Goal: Task Accomplishment & Management: Manage account settings

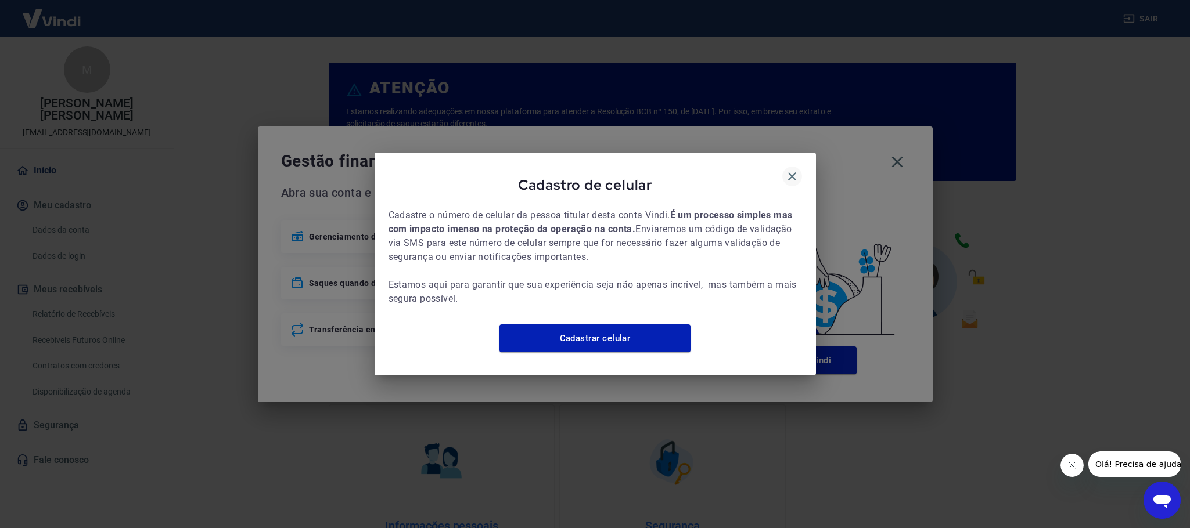
click at [791, 172] on icon "button" at bounding box center [792, 176] width 8 height 8
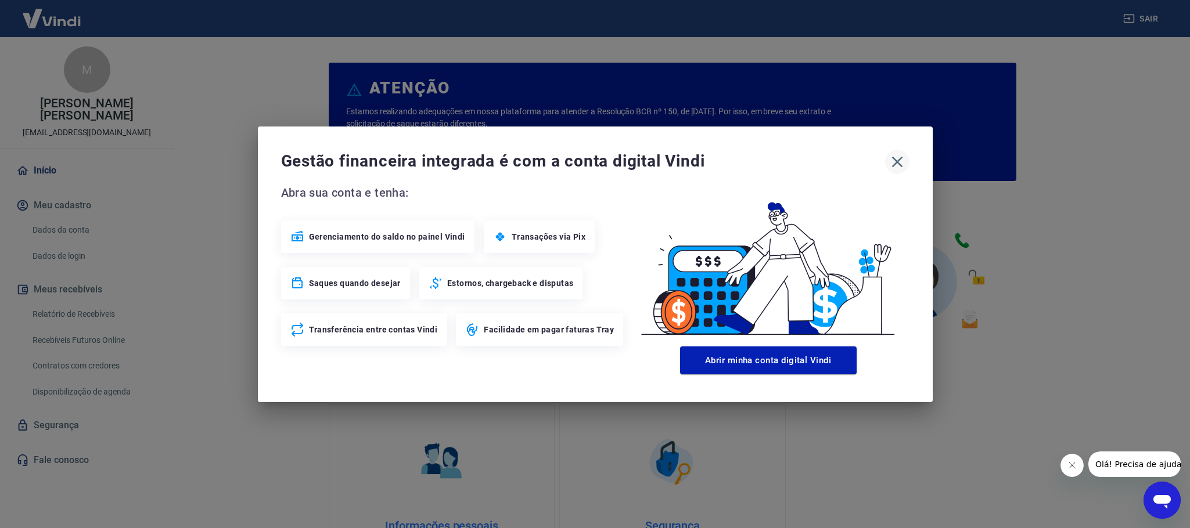
click at [892, 164] on icon "button" at bounding box center [897, 162] width 19 height 19
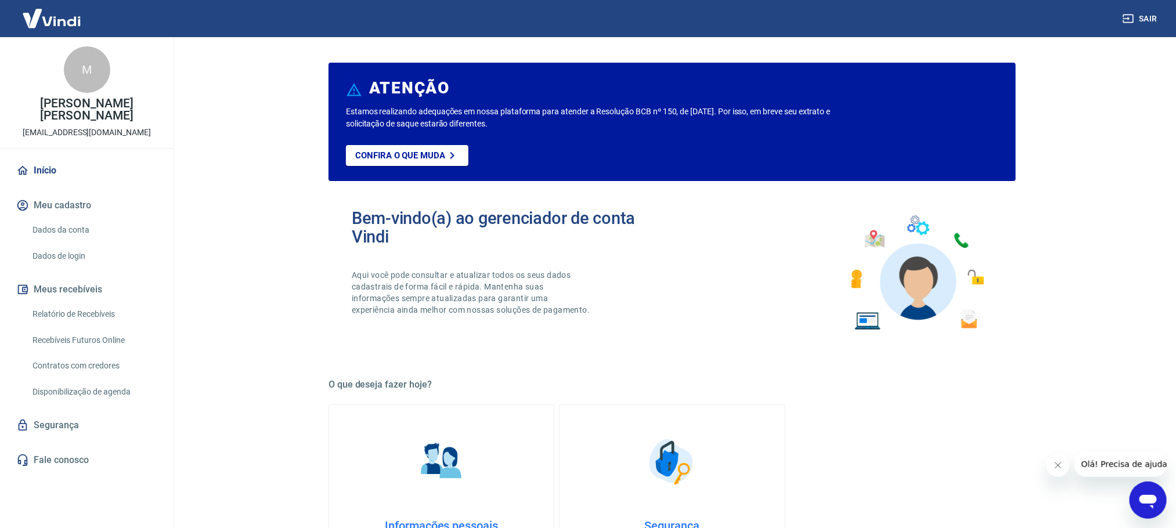
click at [74, 312] on link "Relatório de Recebíveis" at bounding box center [94, 315] width 132 height 24
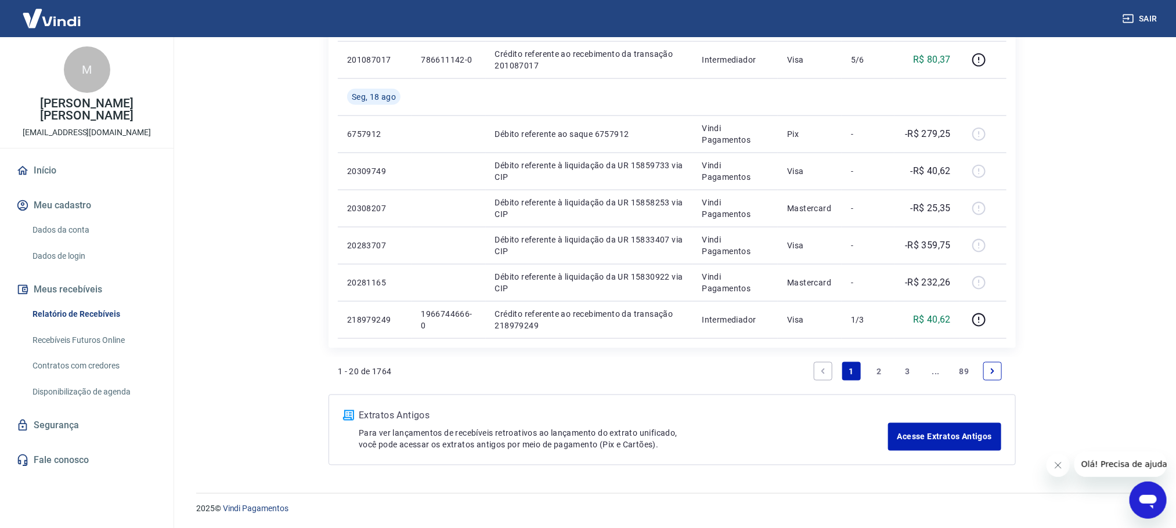
scroll to position [793, 0]
click at [880, 369] on link "2" at bounding box center [879, 370] width 19 height 19
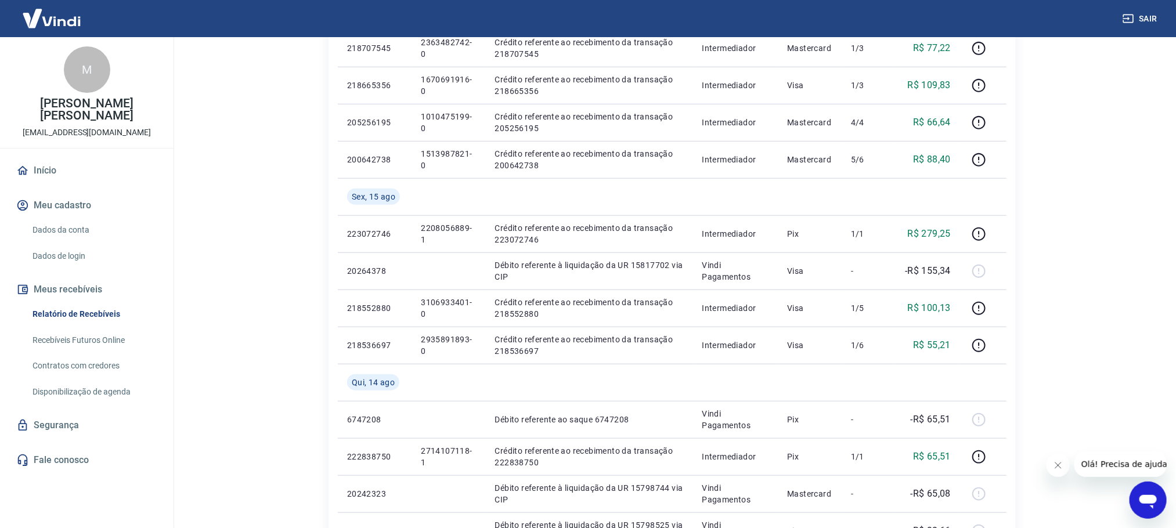
scroll to position [435, 0]
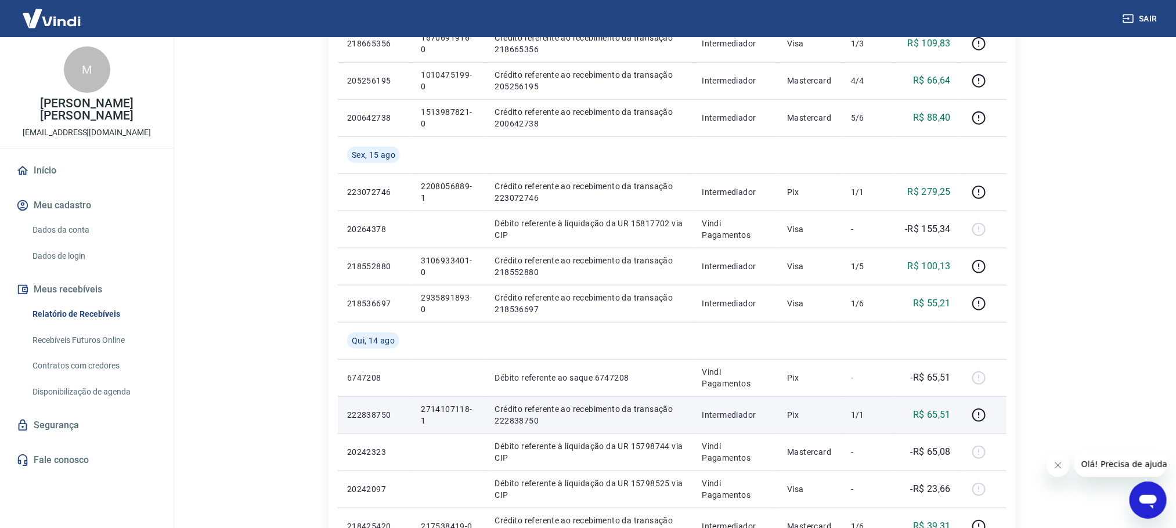
click at [441, 408] on p "2714107118-1" at bounding box center [448, 415] width 55 height 23
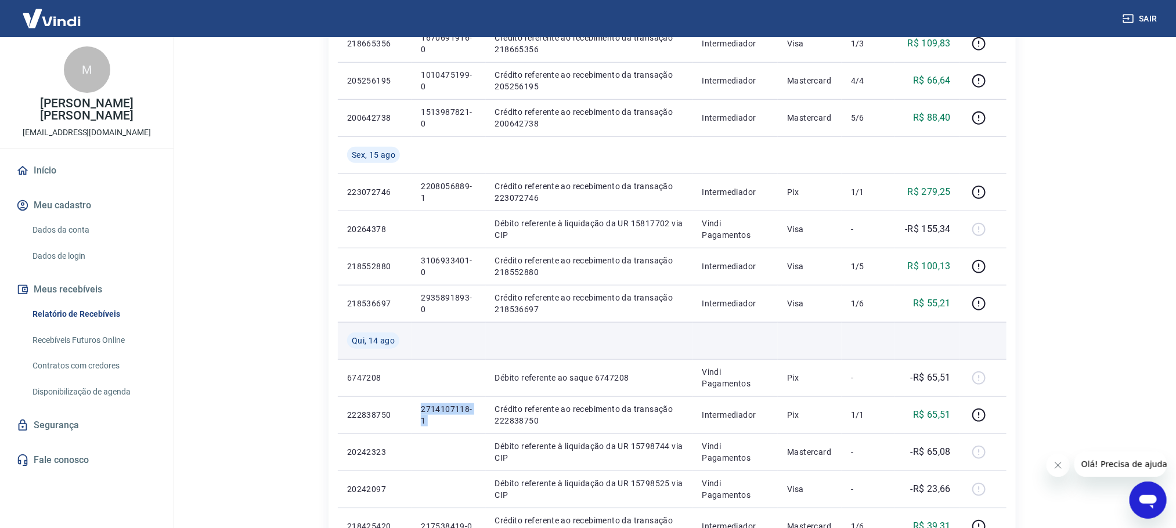
copy p "2714107118-1"
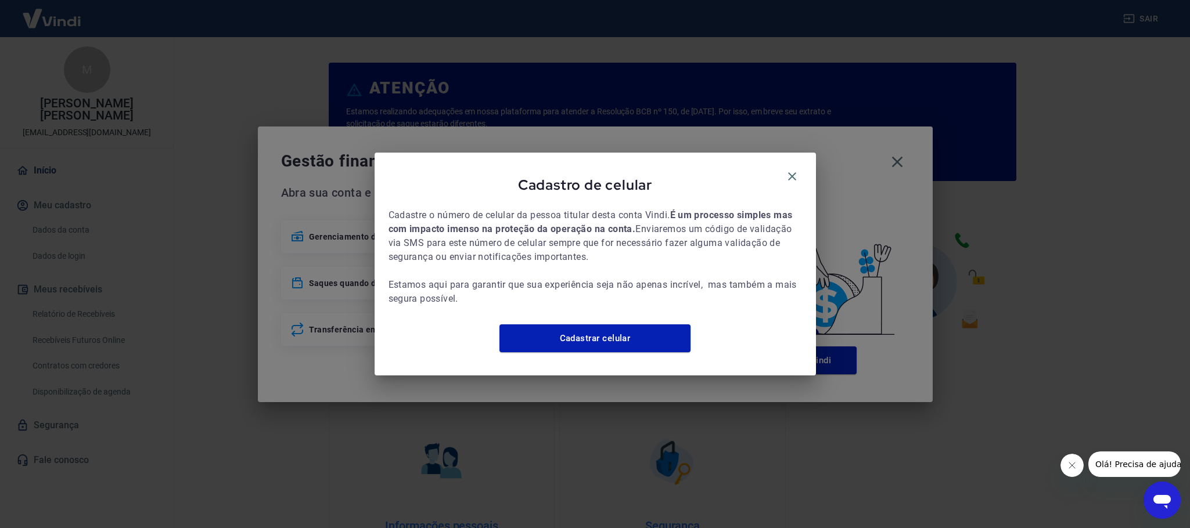
click at [786, 167] on div "Cadastro de celular" at bounding box center [594, 187] width 413 height 41
click at [795, 173] on icon "button" at bounding box center [792, 176] width 8 height 8
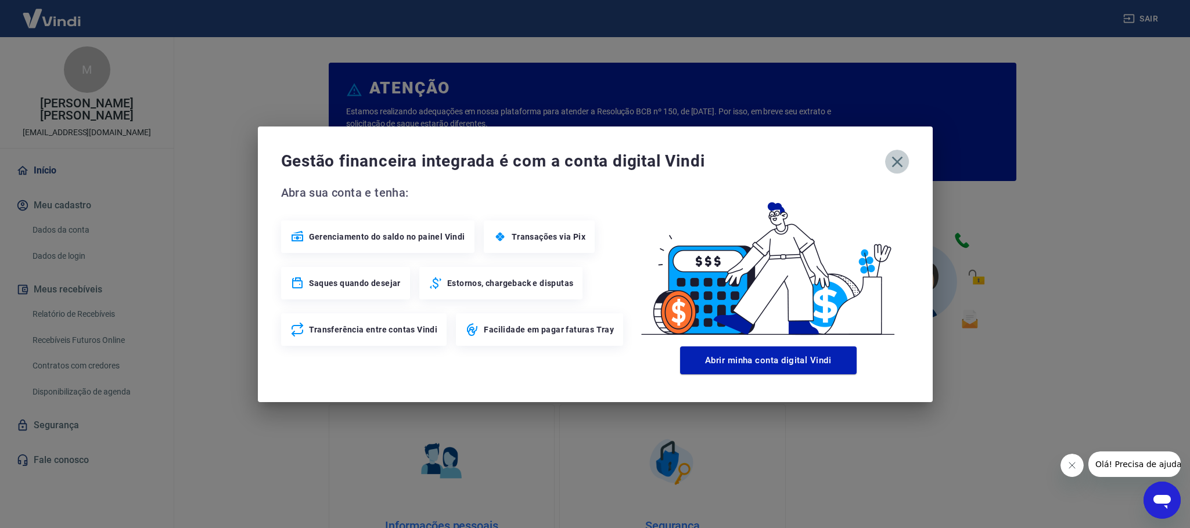
click at [905, 161] on icon "button" at bounding box center [897, 162] width 19 height 19
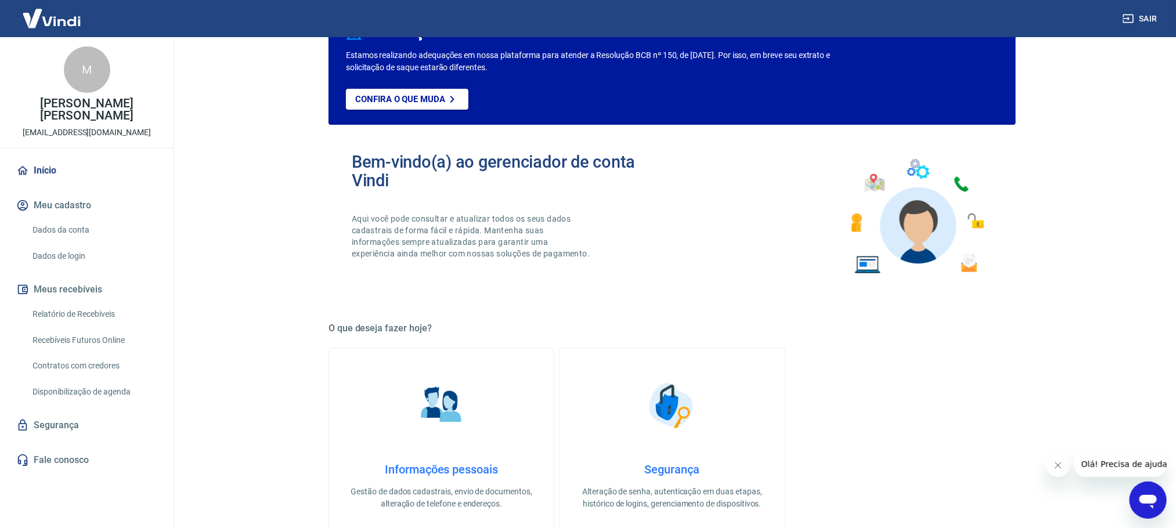
scroll to position [87, 0]
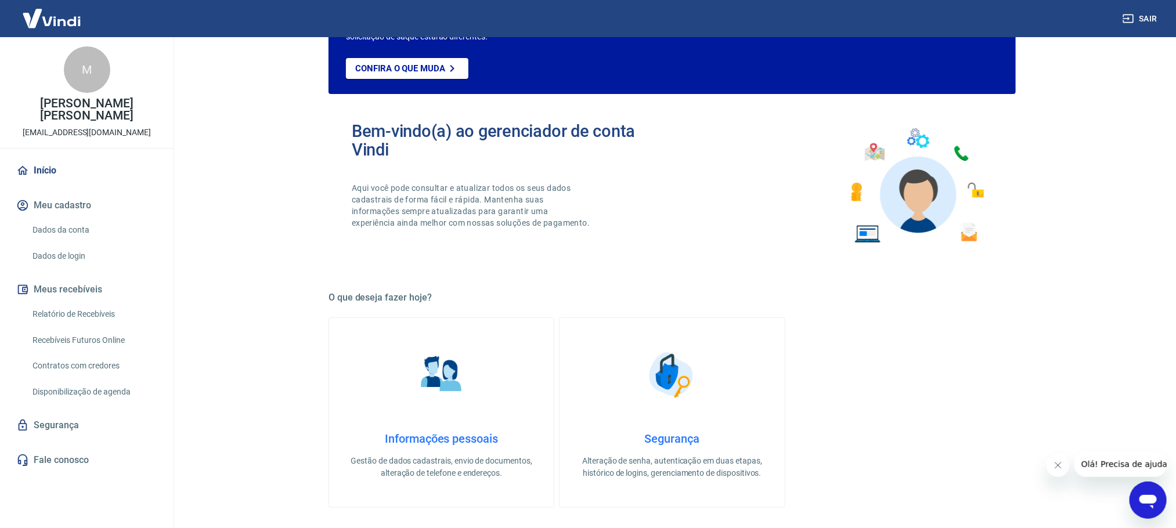
click at [92, 312] on link "Relatório de Recebíveis" at bounding box center [94, 315] width 132 height 24
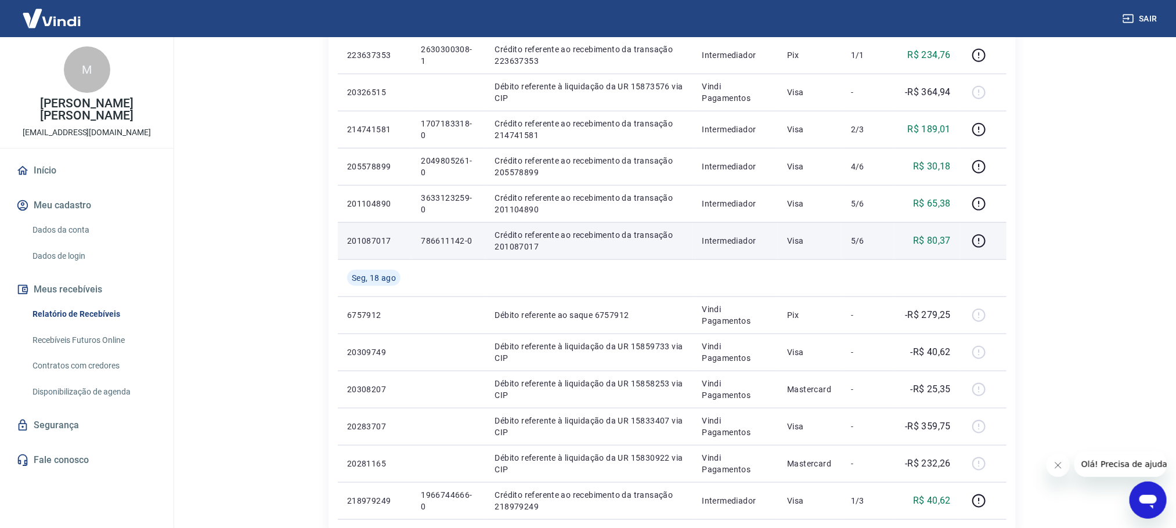
scroll to position [697, 0]
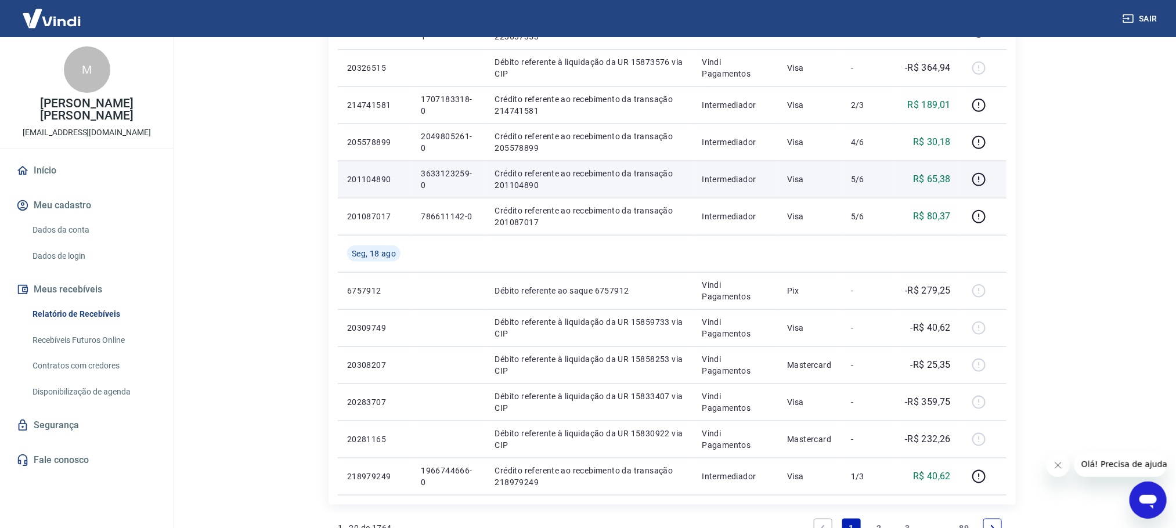
click at [876, 182] on p "5/6" at bounding box center [868, 180] width 34 height 12
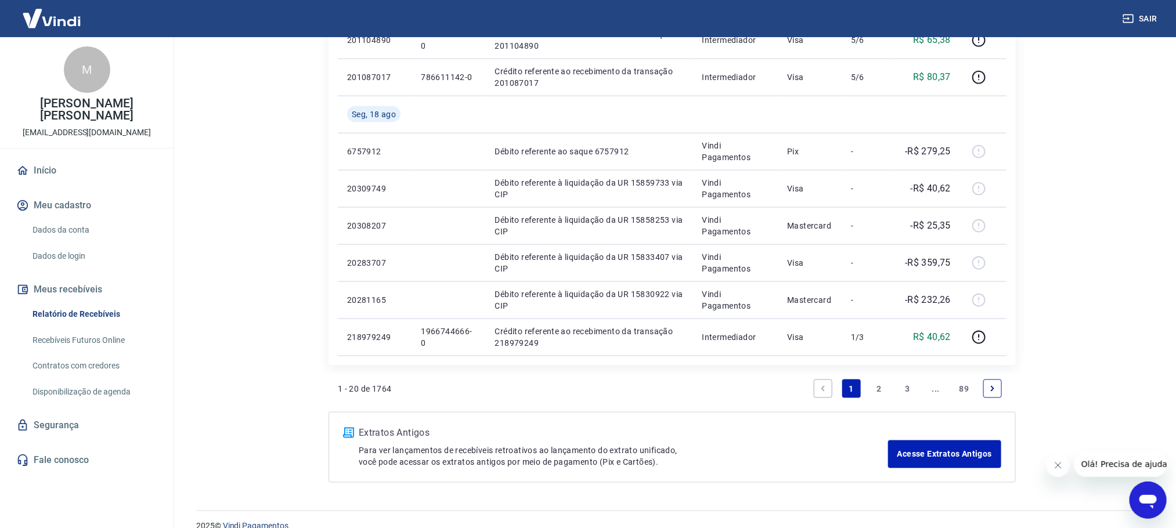
scroll to position [793, 0]
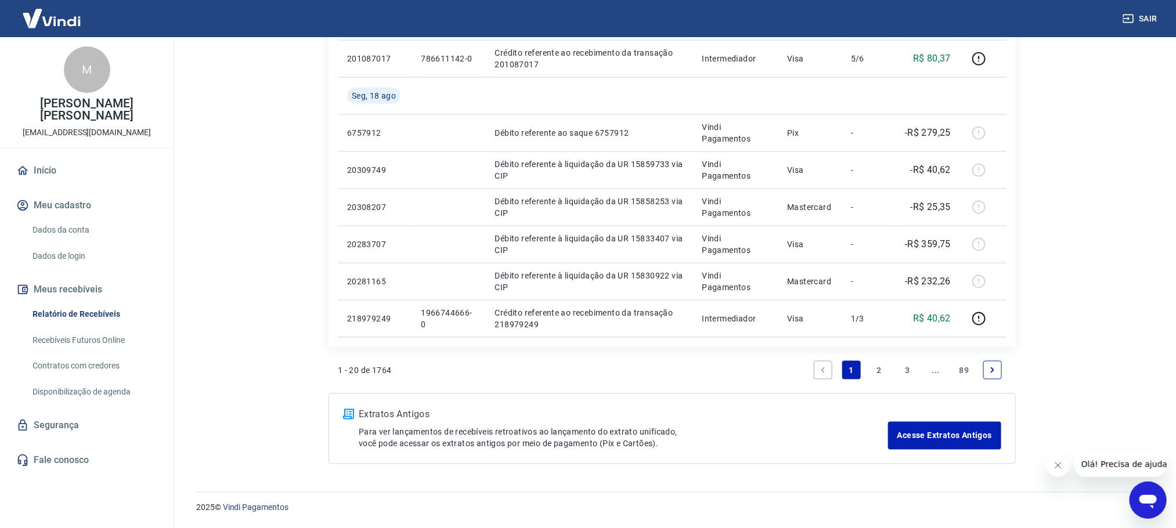
click at [878, 361] on link "2" at bounding box center [879, 370] width 19 height 19
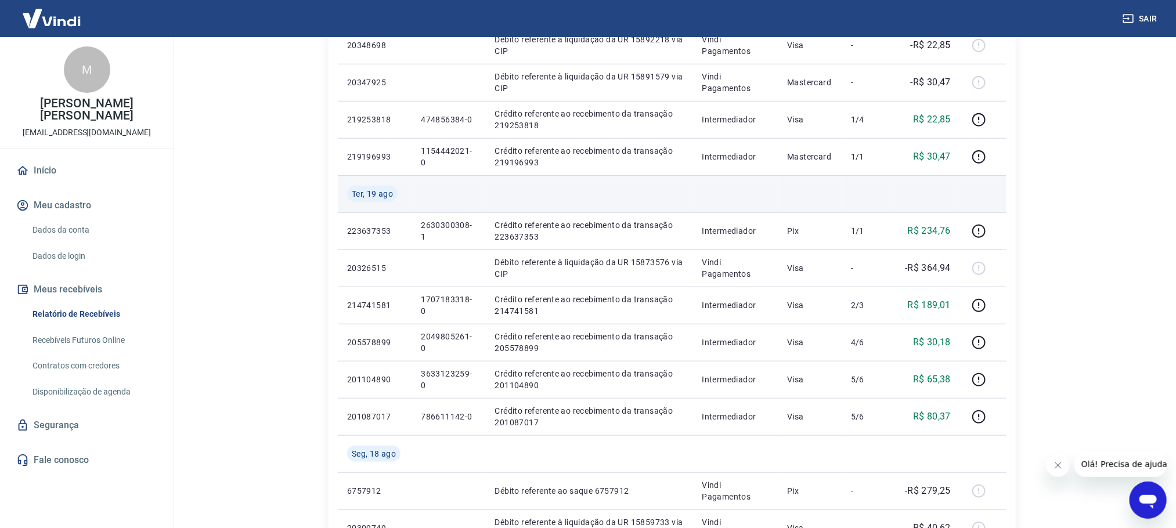
scroll to position [435, 0]
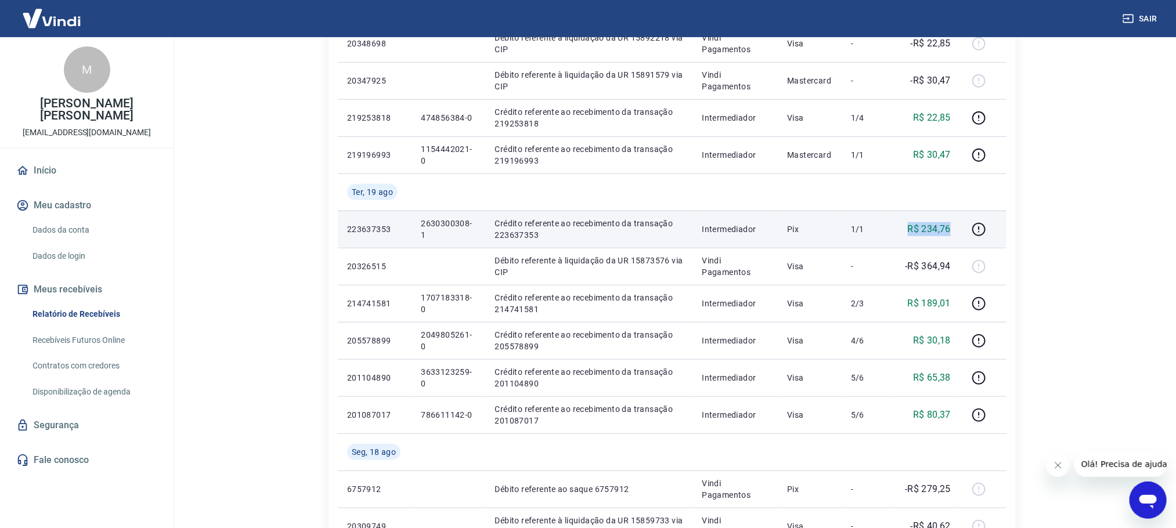
drag, startPoint x: 953, startPoint y: 232, endPoint x: 911, endPoint y: 232, distance: 42.4
click at [911, 232] on td "R$ 234,76" at bounding box center [928, 229] width 66 height 37
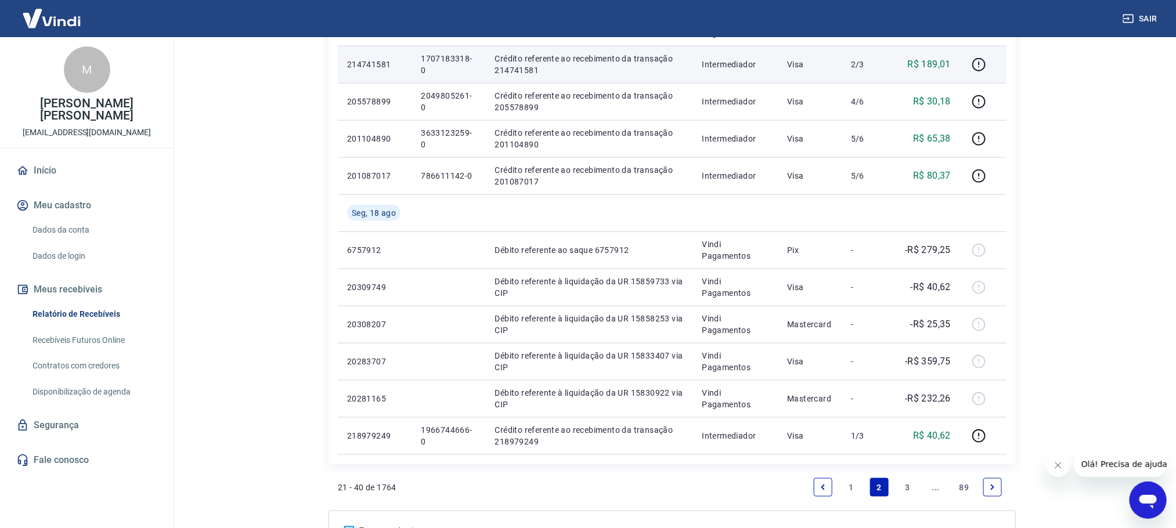
scroll to position [697, 0]
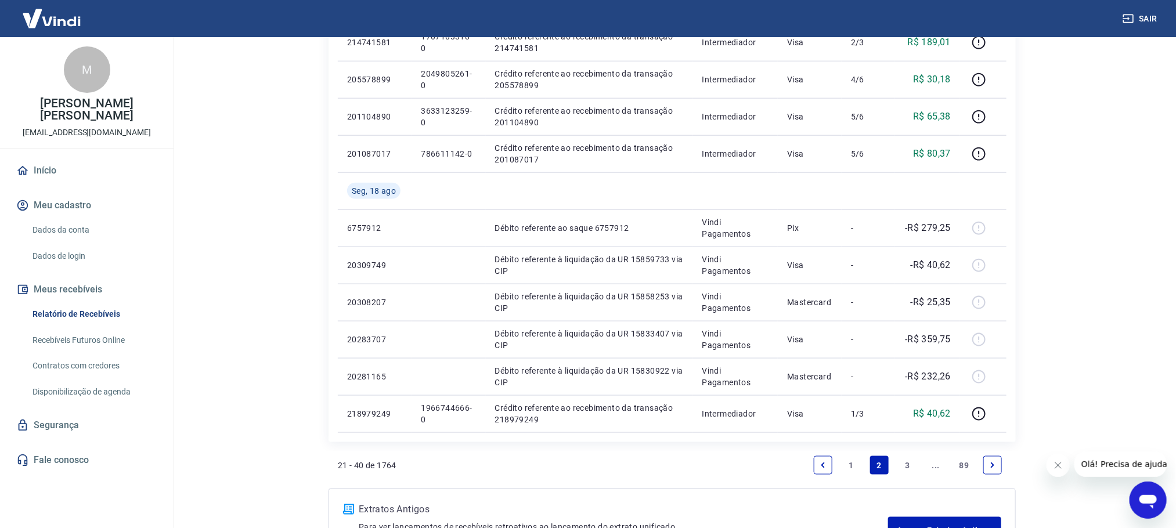
click at [904, 462] on link "3" at bounding box center [908, 465] width 19 height 19
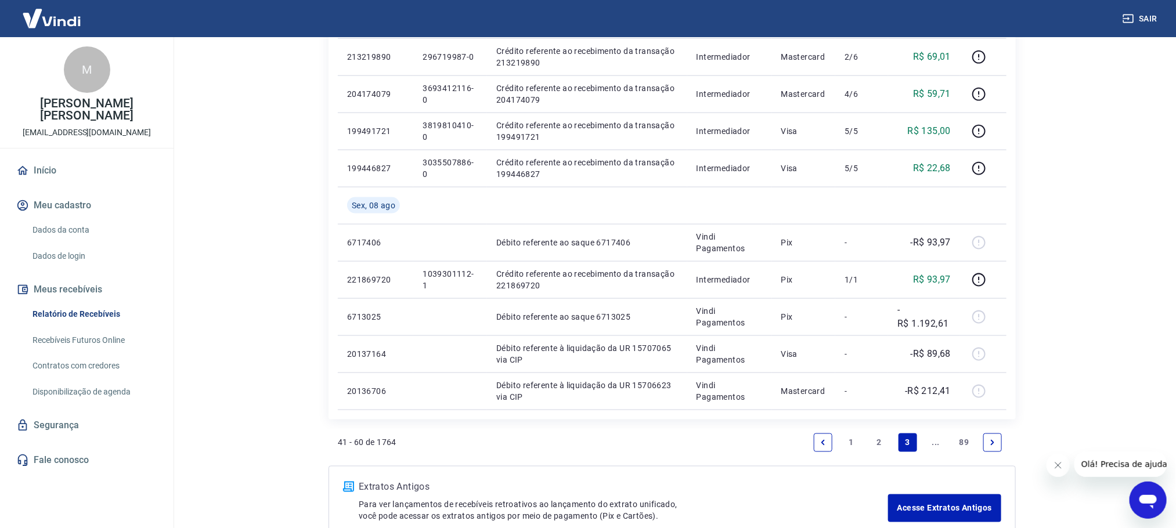
scroll to position [830, 0]
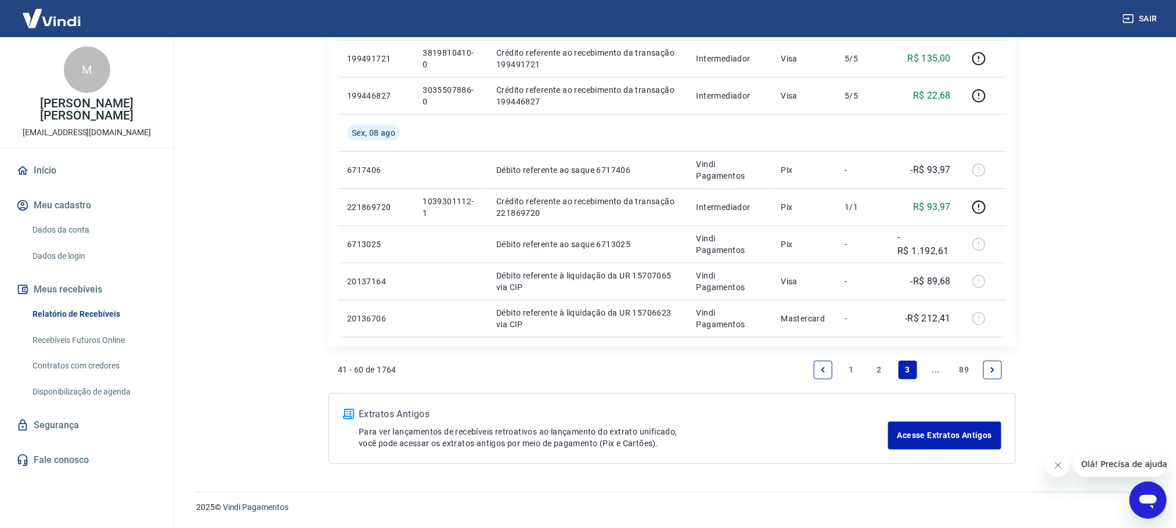
click at [877, 371] on link "2" at bounding box center [879, 370] width 19 height 19
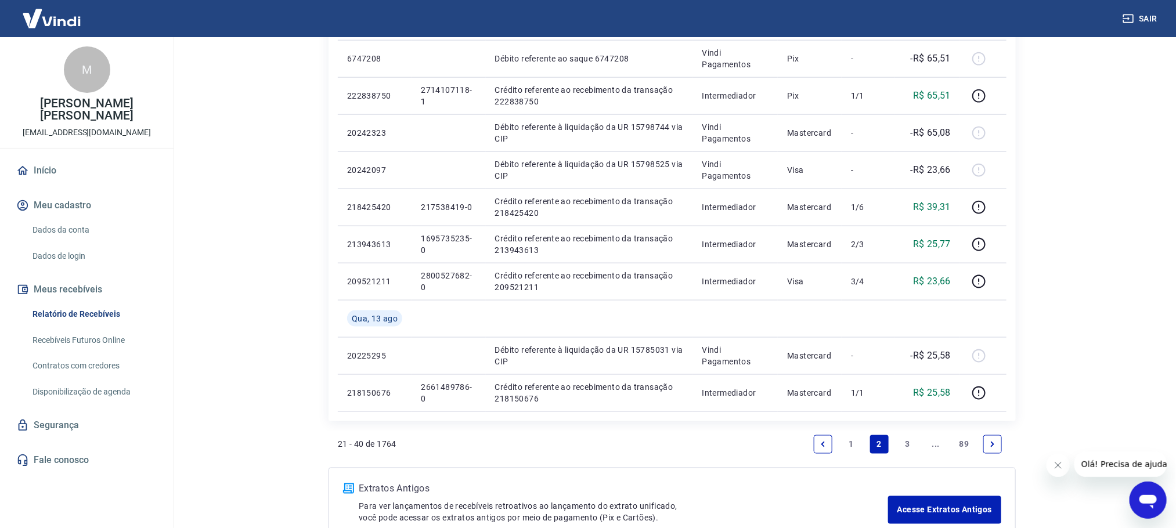
scroll to position [830, 0]
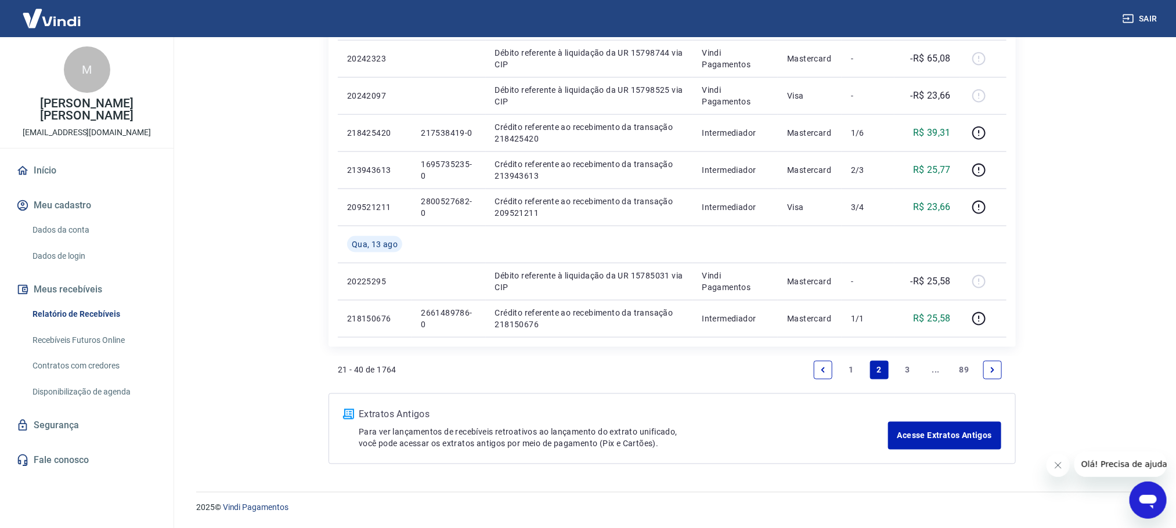
click at [848, 366] on link "1" at bounding box center [851, 370] width 19 height 19
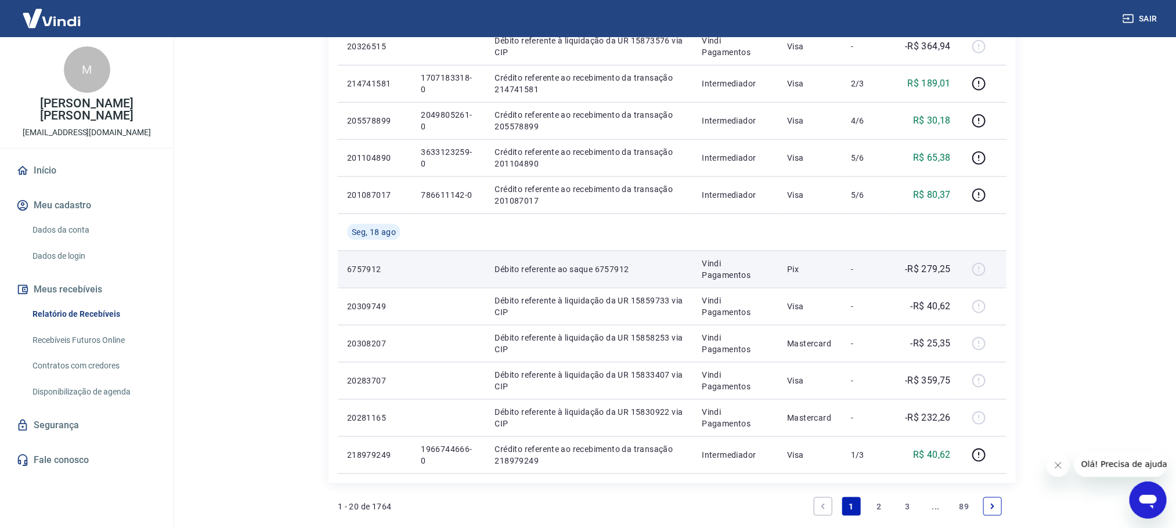
scroll to position [697, 0]
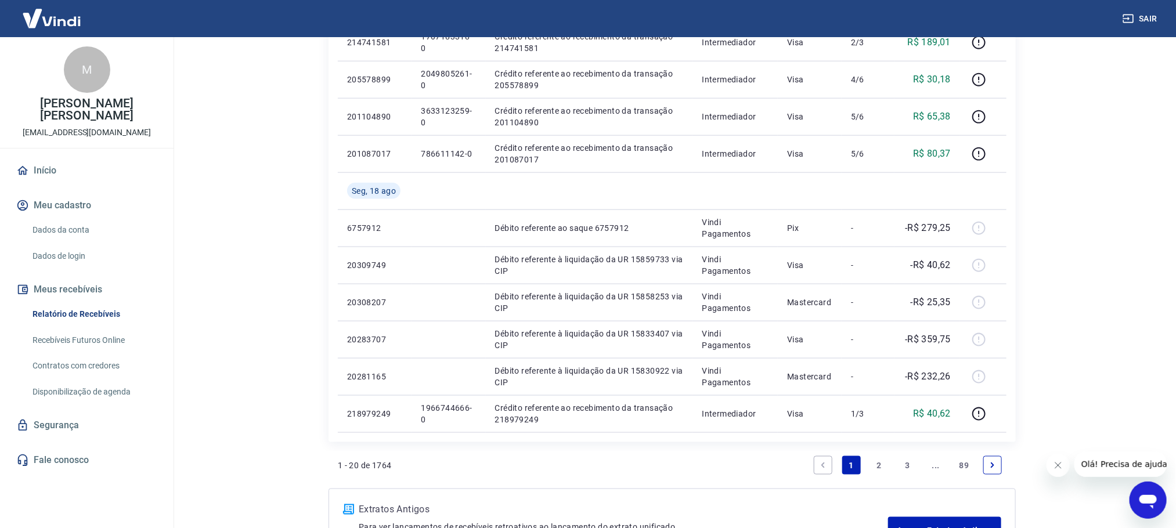
click at [880, 467] on link "2" at bounding box center [879, 465] width 19 height 19
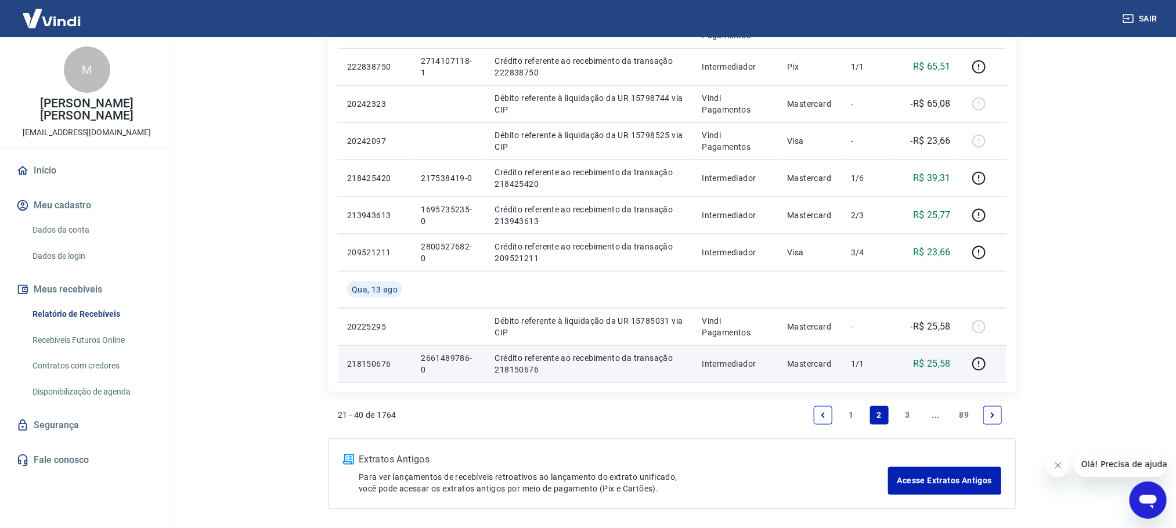
scroll to position [830, 0]
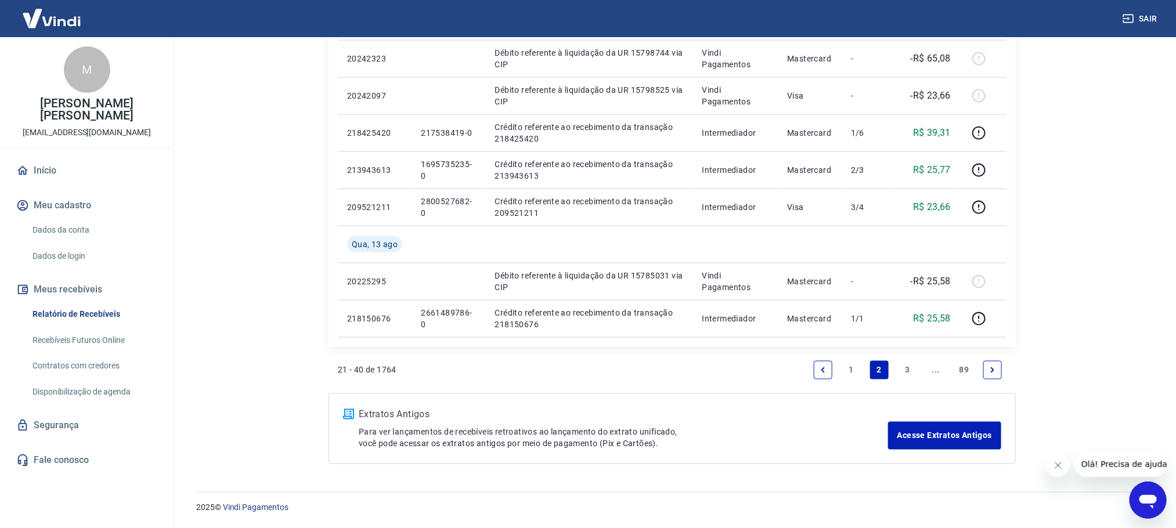
click at [849, 371] on link "1" at bounding box center [851, 370] width 19 height 19
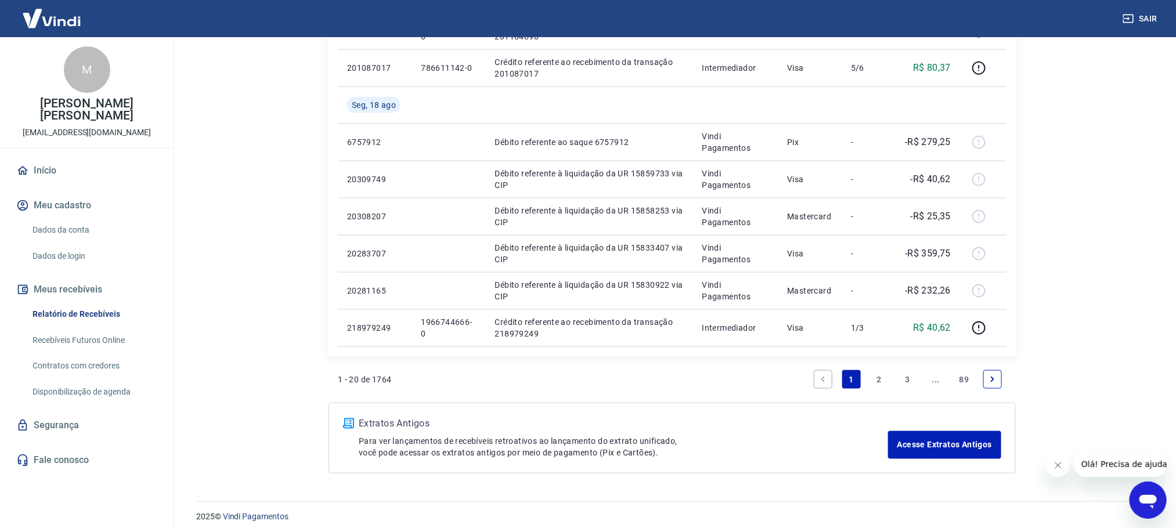
scroll to position [784, 0]
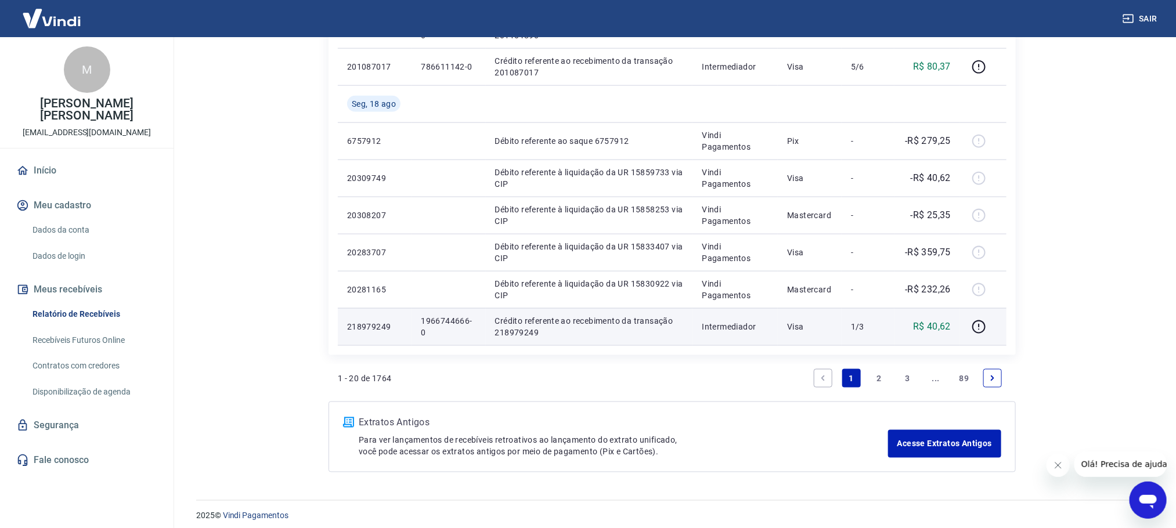
click at [427, 321] on p "1966744666-0" at bounding box center [448, 326] width 55 height 23
copy p "1966744666-0"
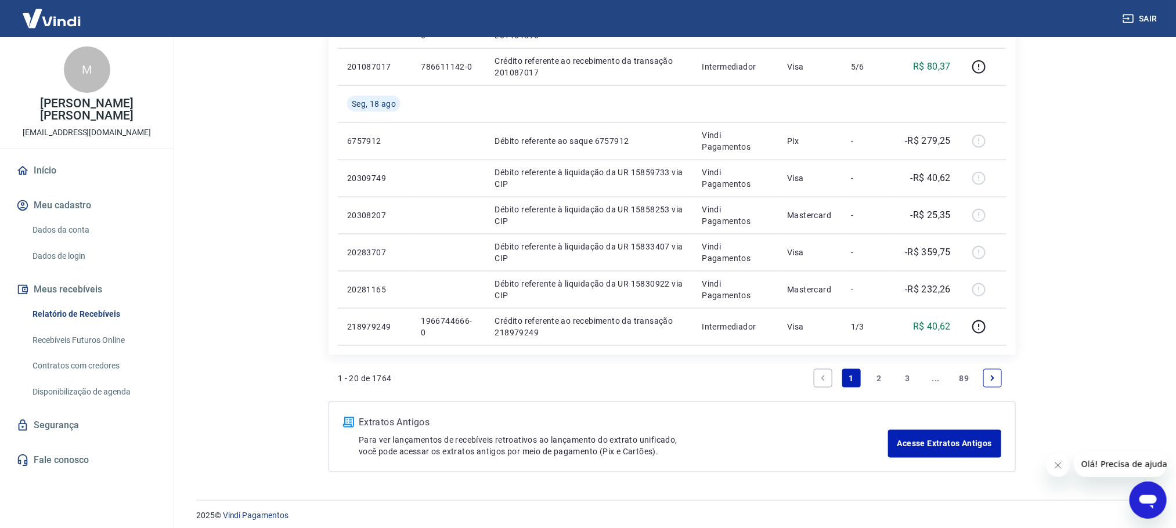
click at [880, 376] on link "2" at bounding box center [879, 378] width 19 height 19
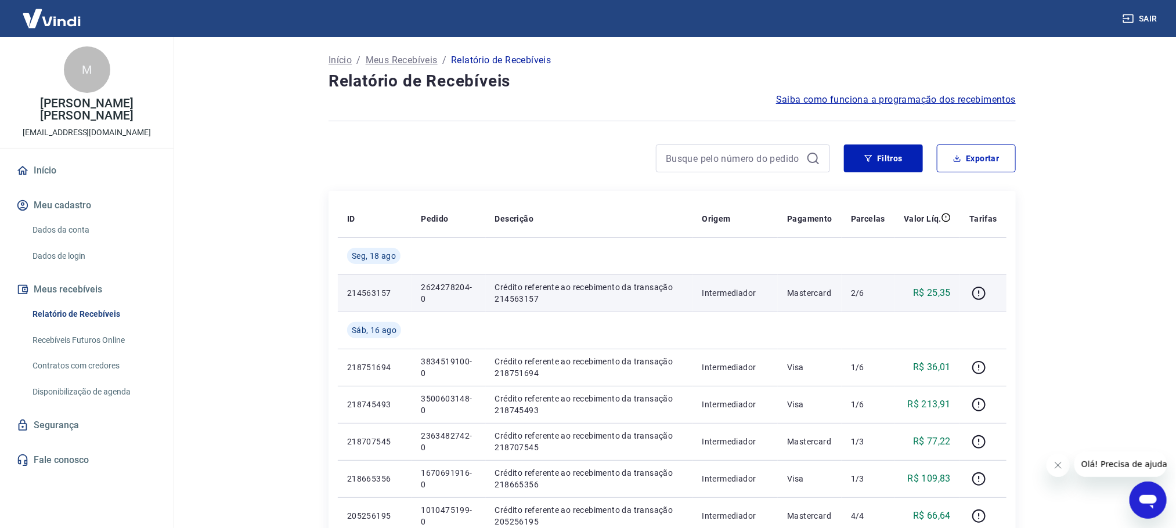
click at [426, 285] on p "2624278204-0" at bounding box center [448, 293] width 55 height 23
copy p "2624278204-0"
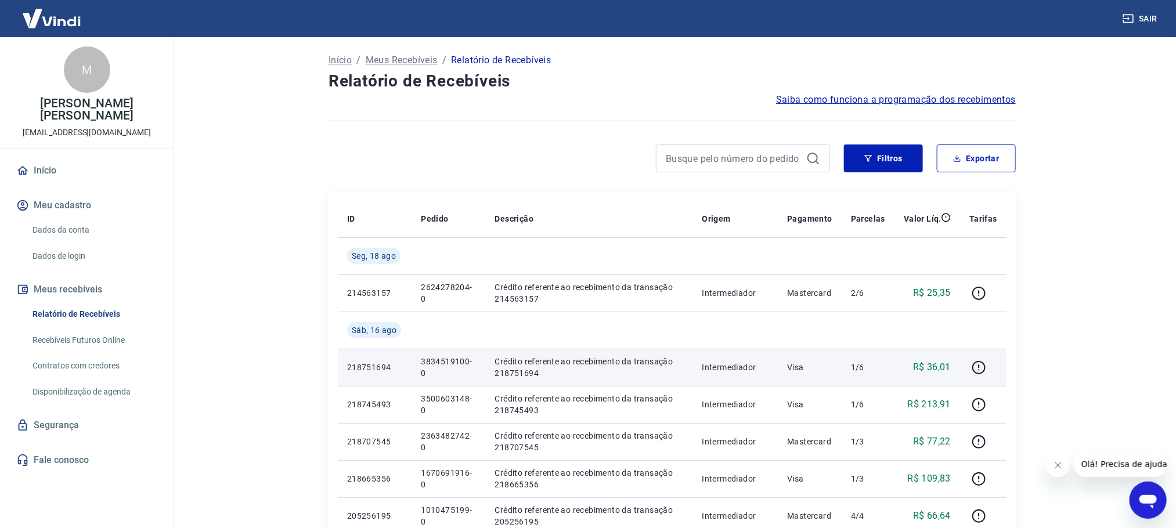
click at [441, 361] on p "3834519100-0" at bounding box center [448, 367] width 55 height 23
copy p "3834519100-0"
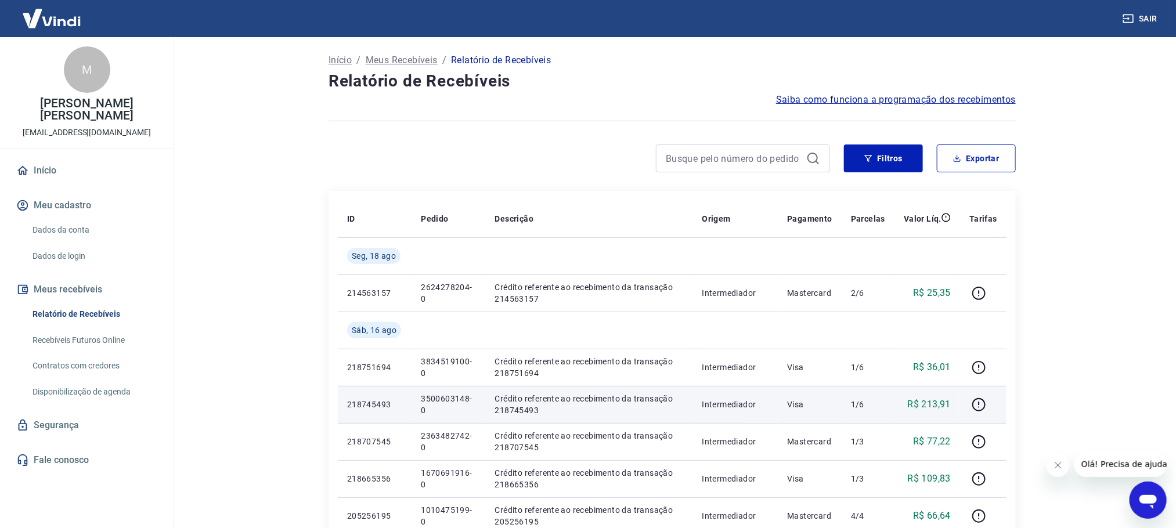
click at [735, 413] on td "Intermediador" at bounding box center [735, 404] width 85 height 37
click at [434, 399] on p "3500603148-0" at bounding box center [448, 404] width 55 height 23
copy p "3500603148-0"
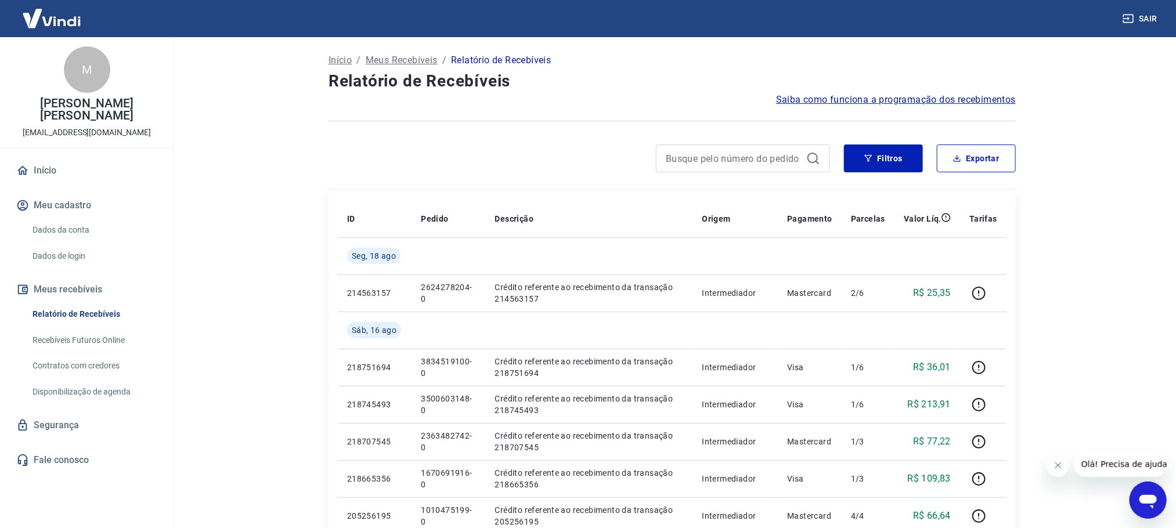
click at [627, 78] on h4 "Relatório de Recebíveis" at bounding box center [672, 81] width 687 height 23
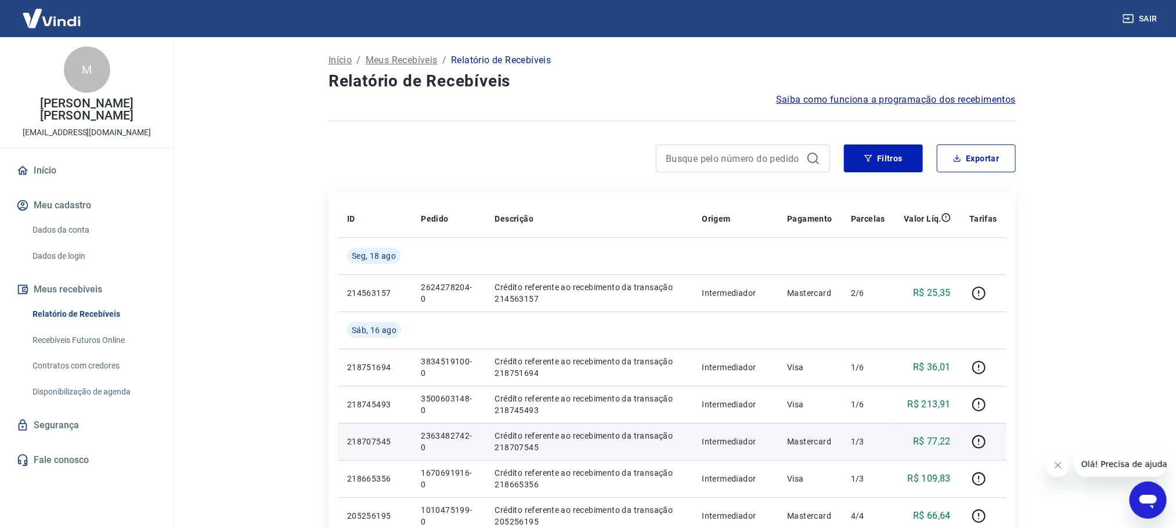
click at [448, 435] on p "2363482742-0" at bounding box center [448, 441] width 55 height 23
copy p "2363482742-0"
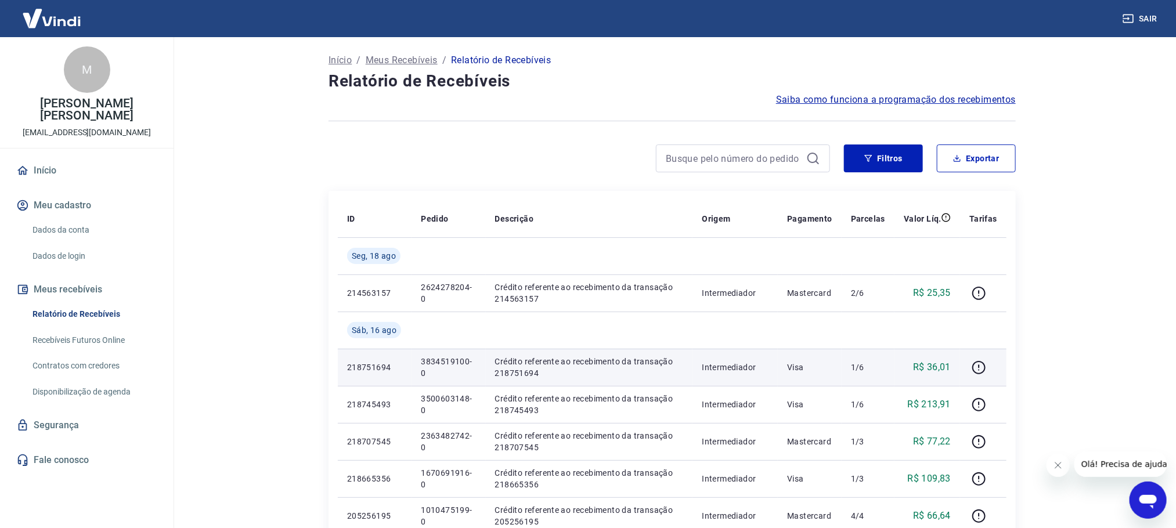
click at [884, 358] on td "1/6" at bounding box center [868, 367] width 53 height 37
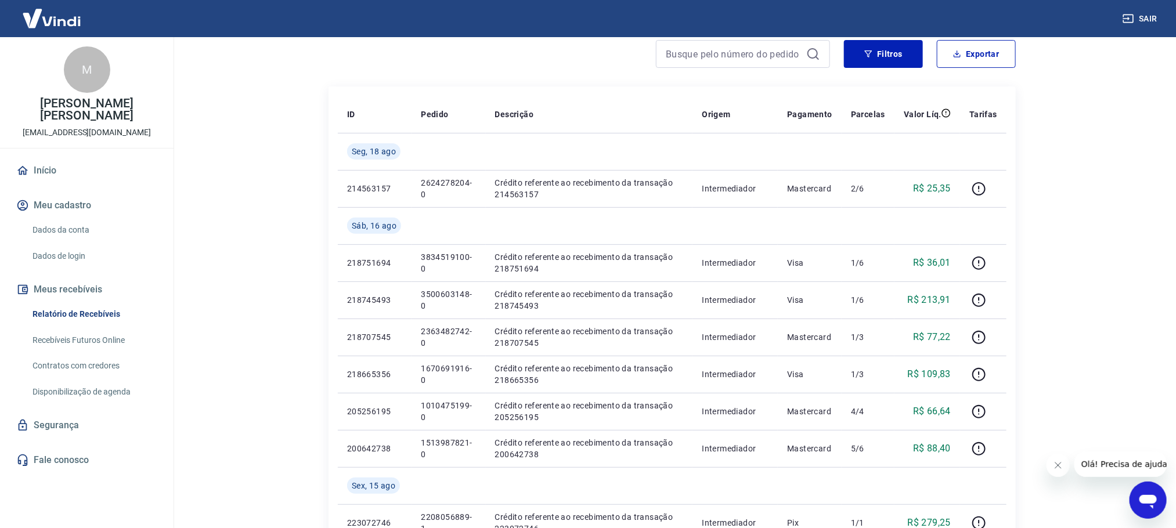
scroll to position [139, 0]
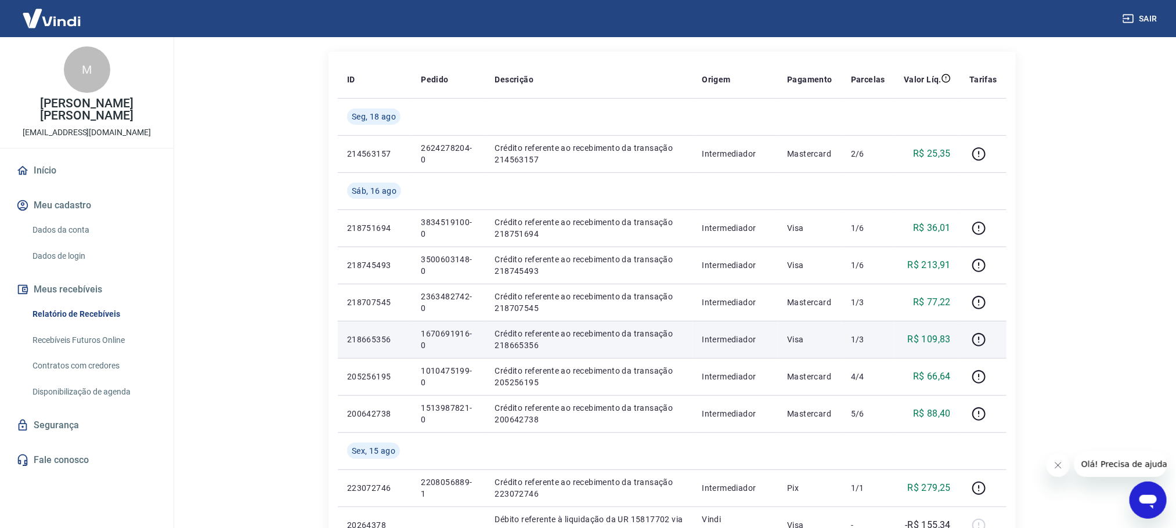
click at [432, 332] on p "1670691916-0" at bounding box center [448, 339] width 55 height 23
copy p "1670691916-0"
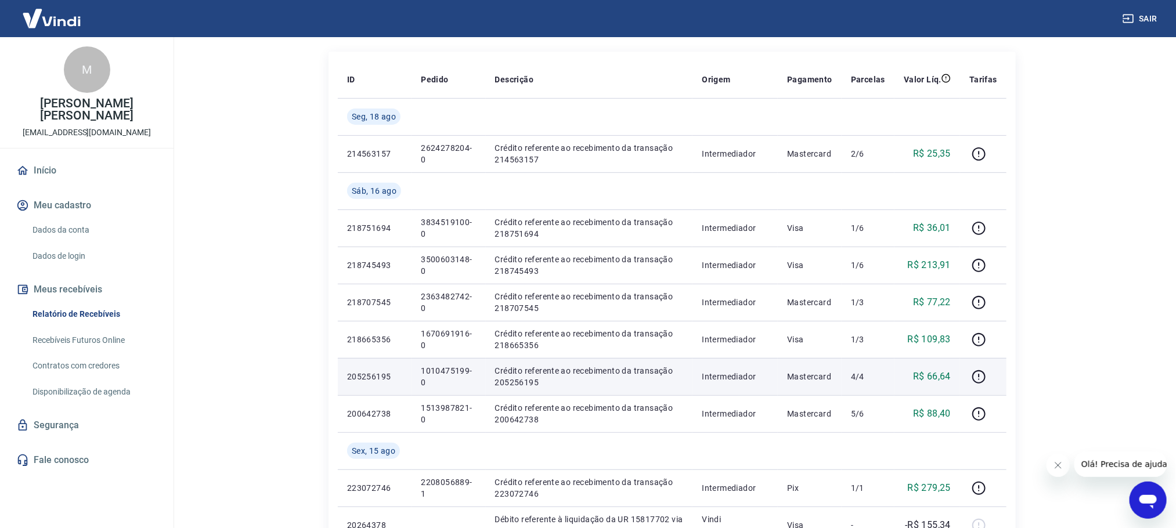
click at [692, 386] on td "Crédito referente ao recebimento da transação 205256195" at bounding box center [589, 376] width 207 height 37
click at [427, 373] on p "1010475199-0" at bounding box center [448, 376] width 55 height 23
copy p "1010475199-0"
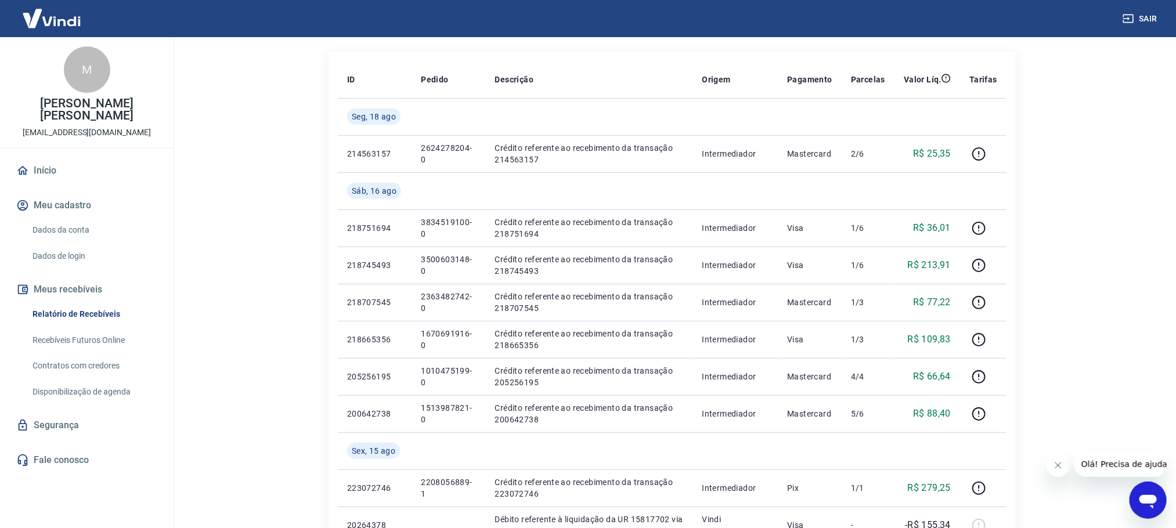
click at [1075, 389] on html "Sair M Marcelo Accioly Carlos Machado marketplace1441@smaff.com.br Início Meu c…" at bounding box center [588, 125] width 1176 height 528
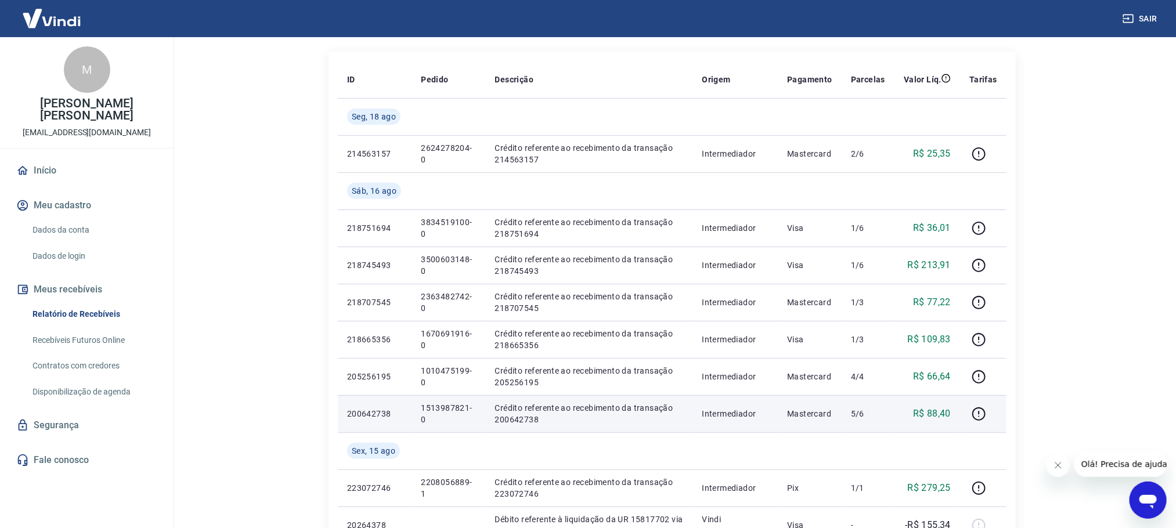
click at [453, 409] on p "1513987821-0" at bounding box center [448, 413] width 55 height 23
copy p "1513987821-0"
